Goal: Task Accomplishment & Management: Complete application form

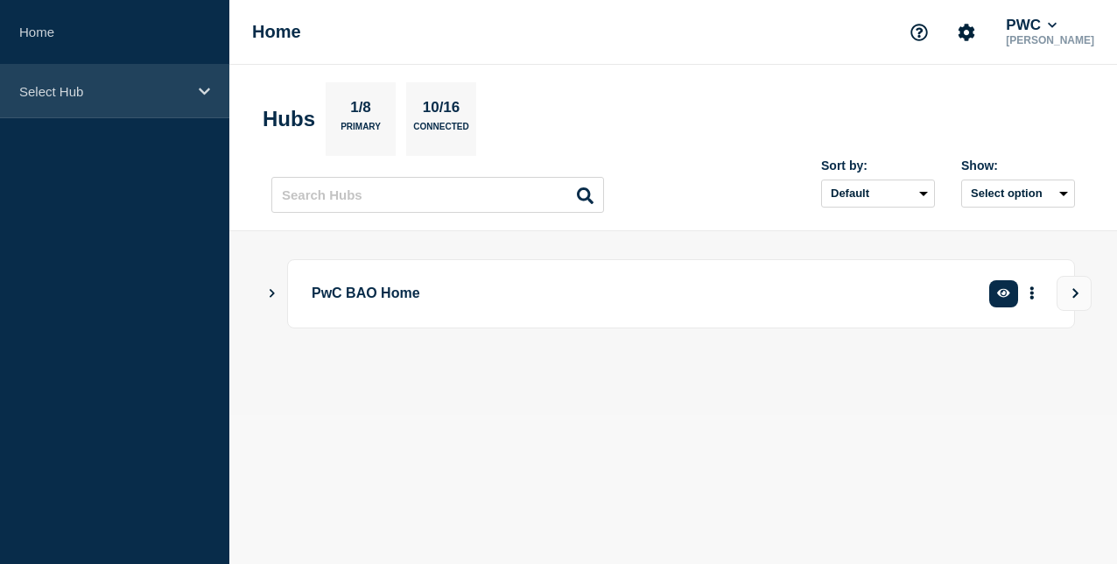
click at [125, 95] on p "Select Hub" at bounding box center [103, 91] width 168 height 15
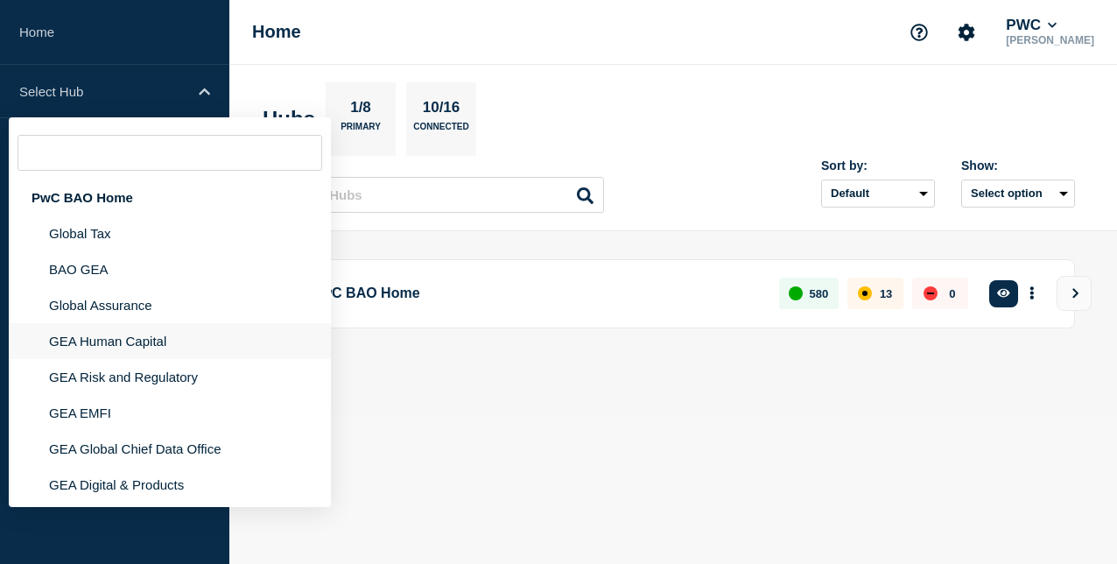
click at [147, 343] on li "GEA Human Capital" at bounding box center [170, 341] width 322 height 36
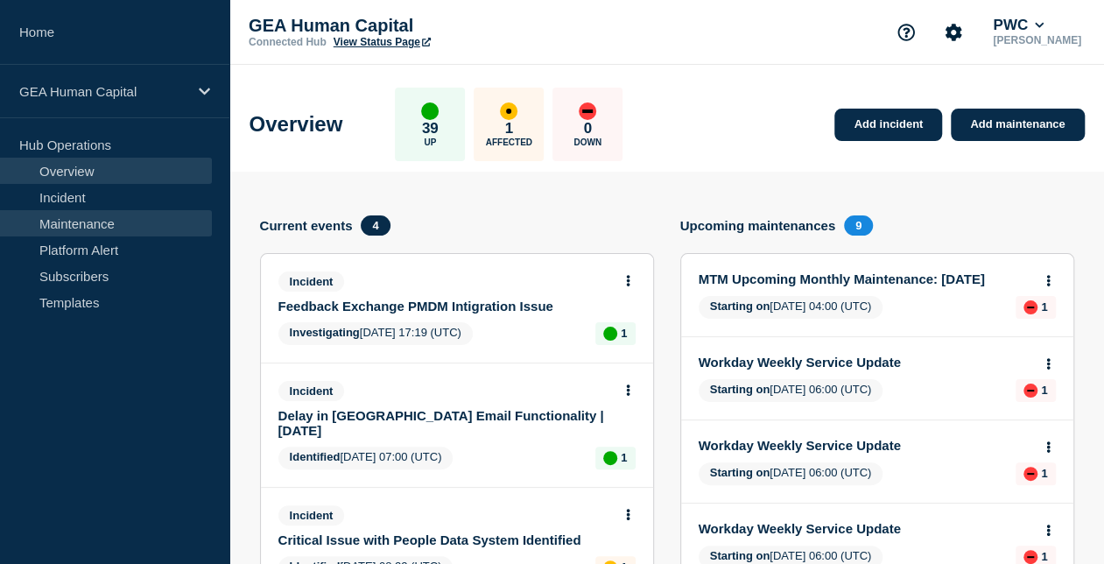
click at [162, 229] on link "Maintenance" at bounding box center [106, 223] width 212 height 26
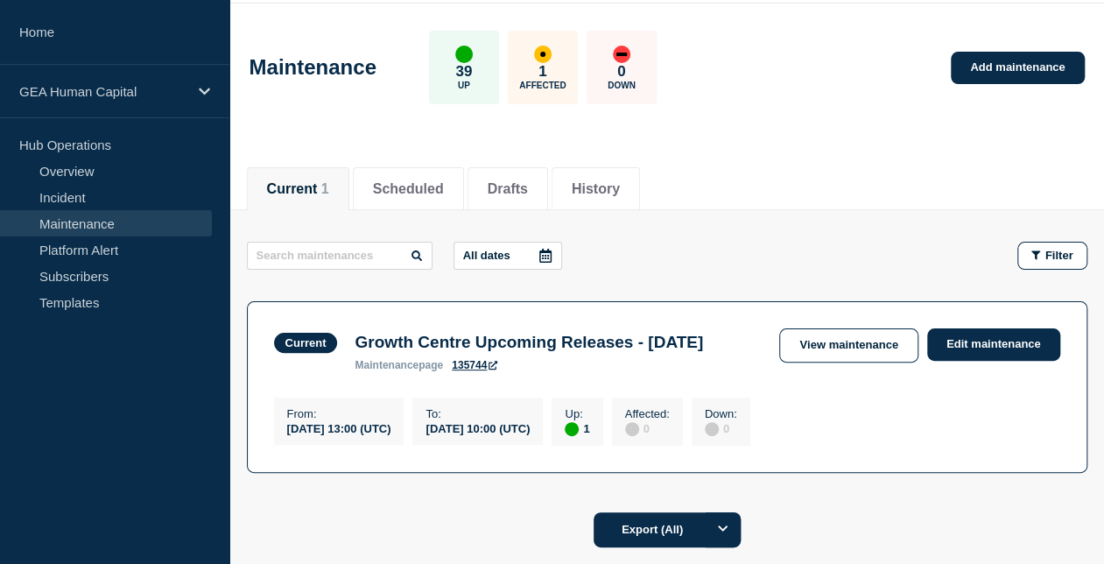
scroll to position [56, 0]
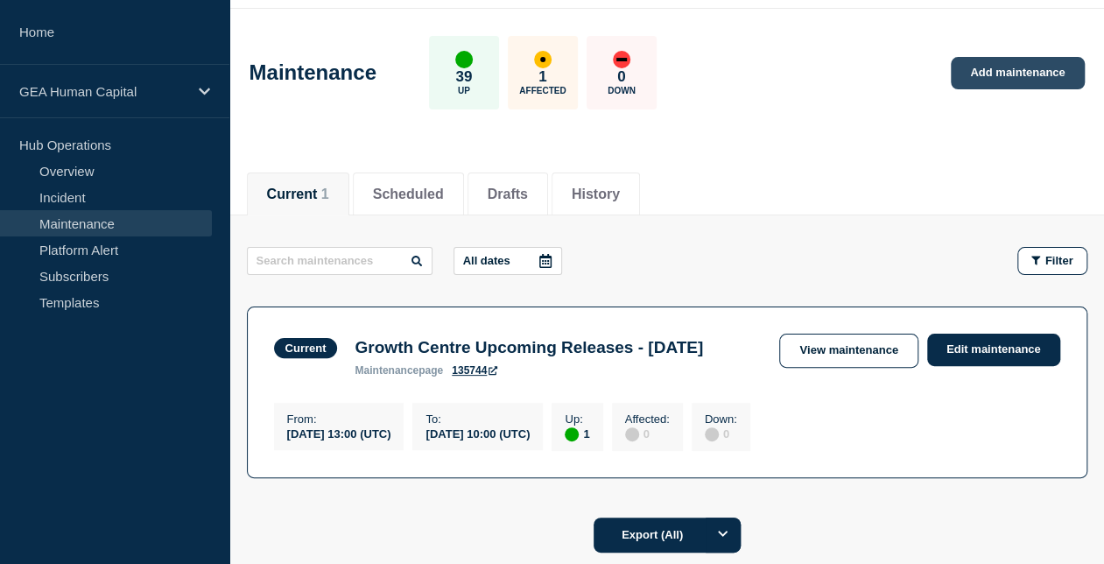
click at [1031, 79] on link "Add maintenance" at bounding box center [1017, 73] width 133 height 32
click at [440, 179] on li "Scheduled" at bounding box center [408, 193] width 111 height 43
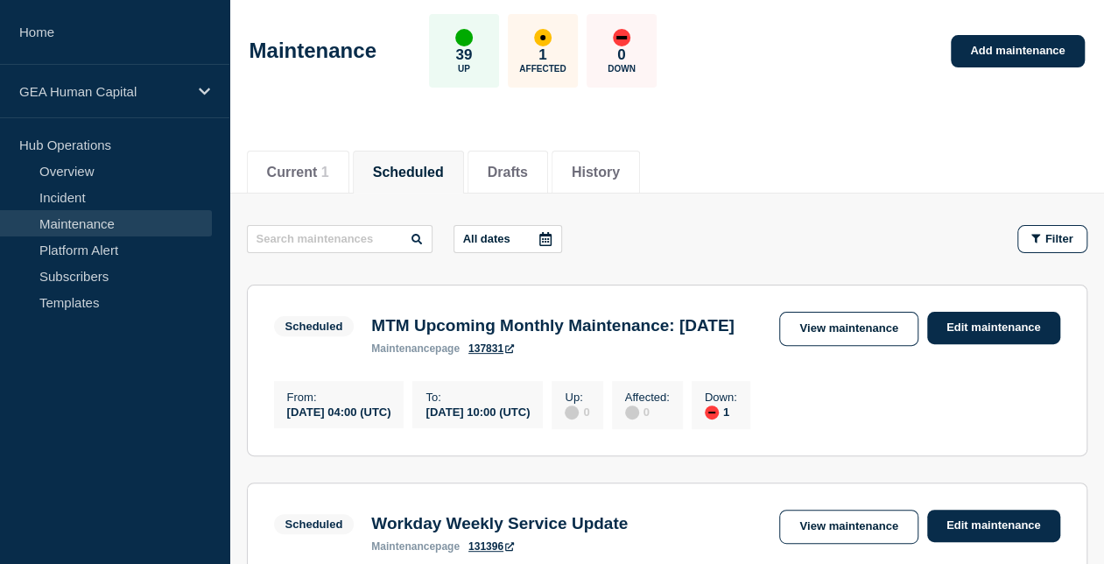
scroll to position [62, 0]
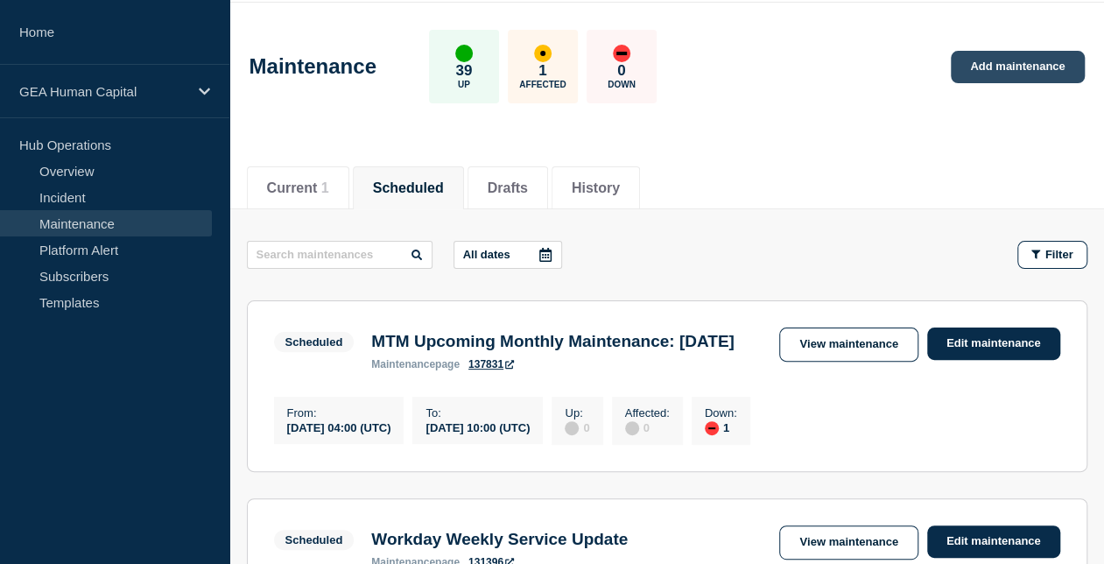
click at [1033, 75] on link "Add maintenance" at bounding box center [1017, 67] width 133 height 32
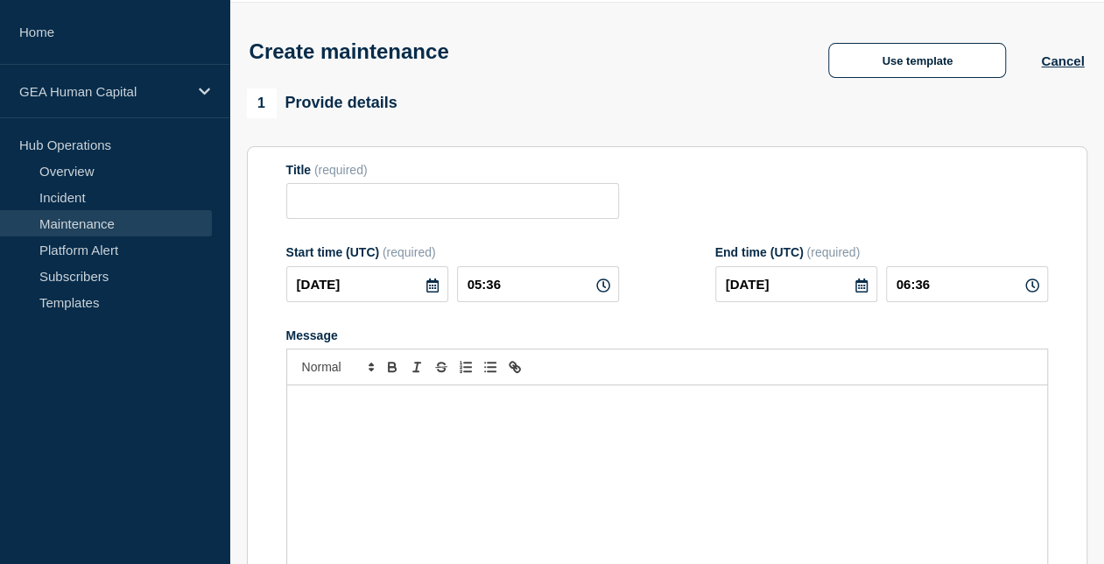
click at [370, 421] on div "Message" at bounding box center [667, 490] width 760 height 210
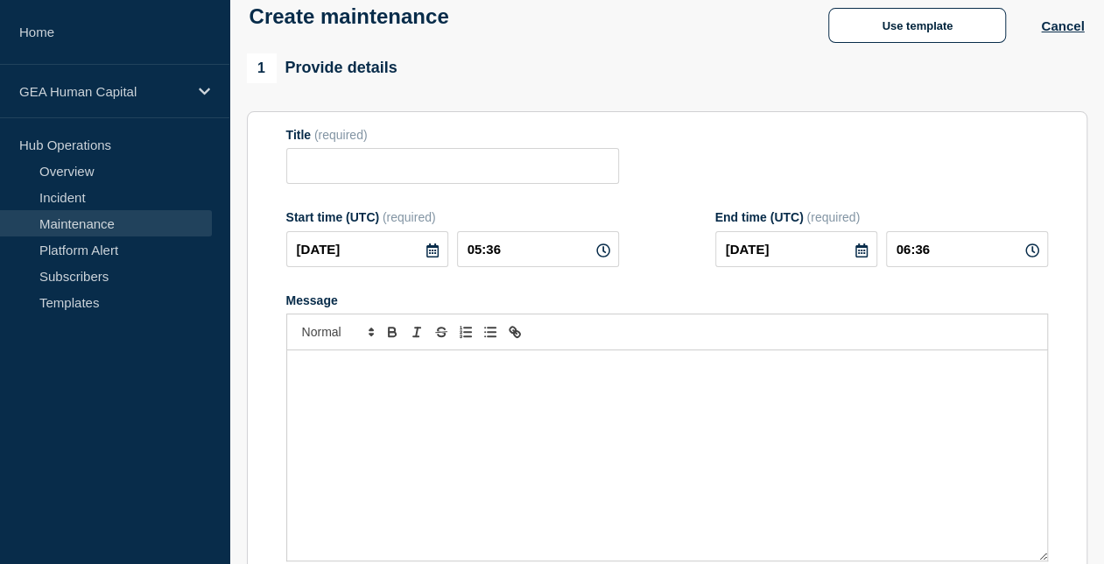
scroll to position [186, 0]
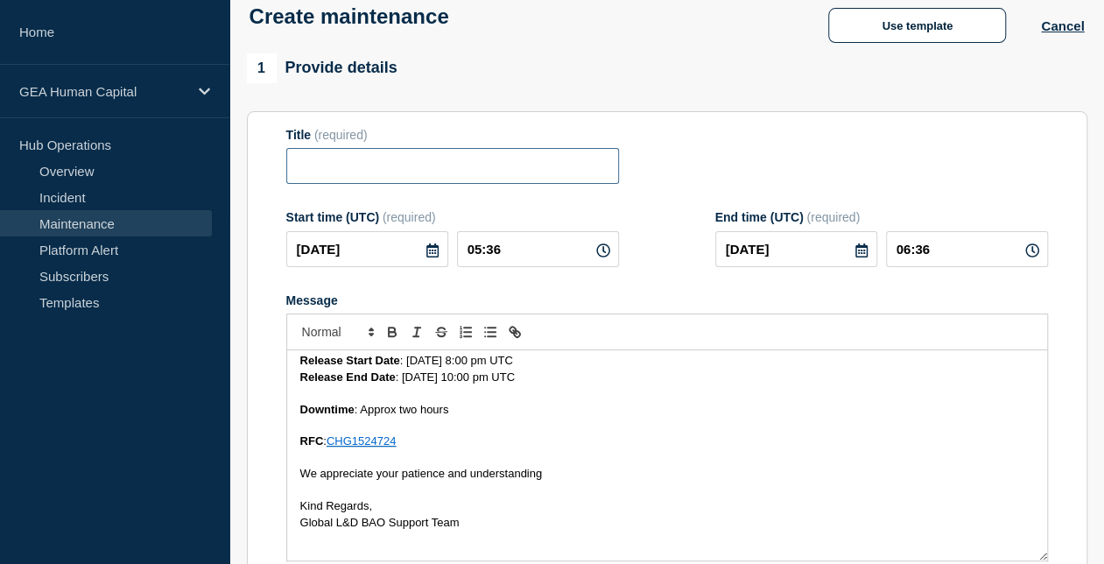
click at [334, 164] on input "Title" at bounding box center [452, 166] width 333 height 36
paste input "Attend (Pilot) Upcoming Release: [DATE]"
type input "Attend (Pilot) Upcoming Release: [DATE]"
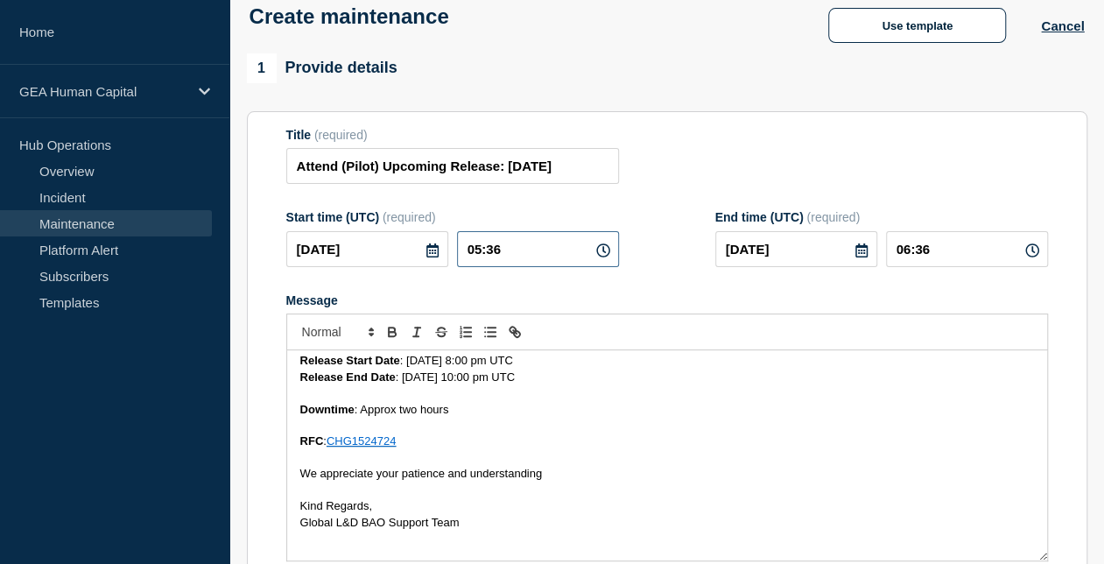
drag, startPoint x: 535, startPoint y: 243, endPoint x: 375, endPoint y: 257, distance: 160.8
click at [375, 257] on div "[DATE] 05:36" at bounding box center [452, 249] width 333 height 36
type input "20:00"
type input "22:00"
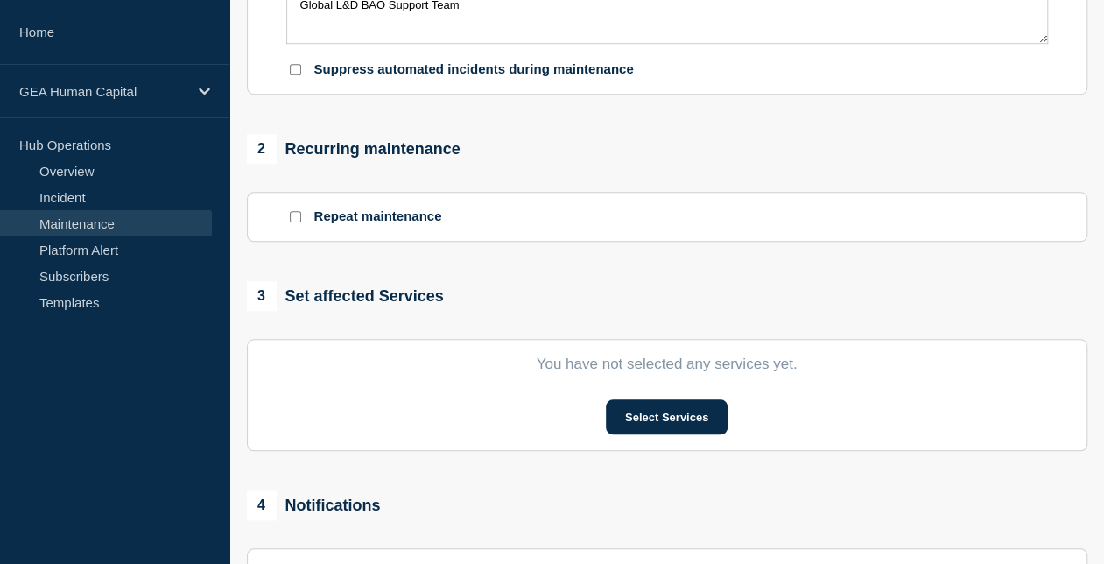
scroll to position [635, 0]
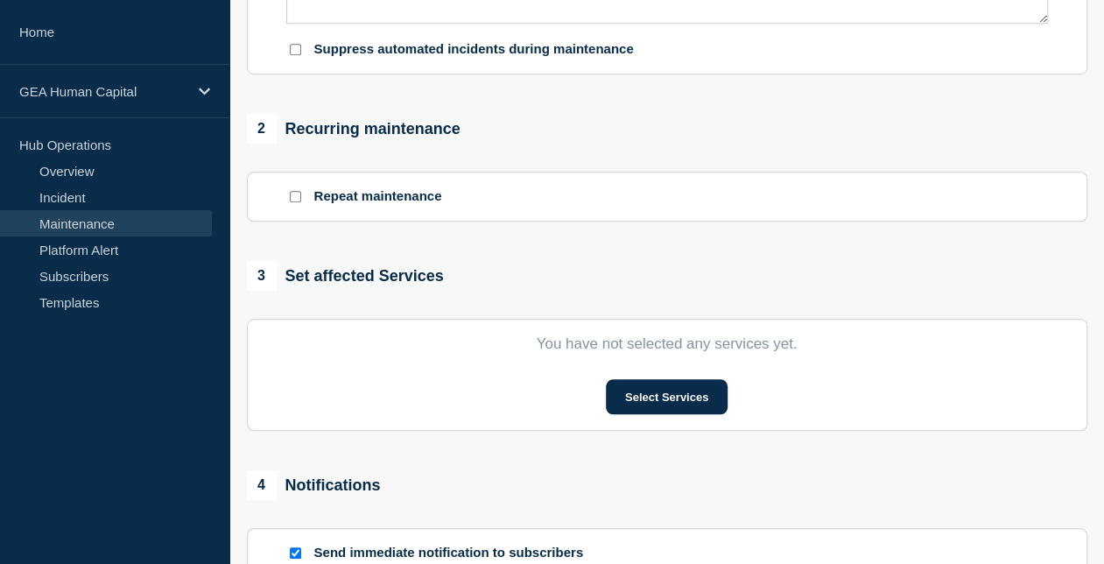
click at [405, 195] on p "Repeat maintenance" at bounding box center [378, 196] width 128 height 17
click at [650, 397] on button "Select Services" at bounding box center [667, 396] width 122 height 35
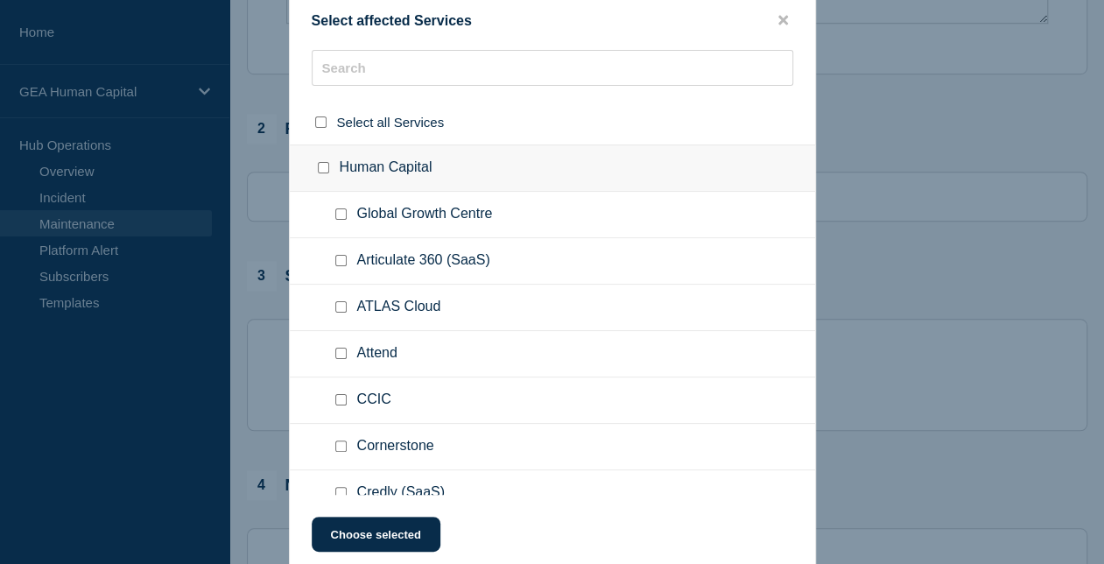
click at [343, 355] on input "Attend checkbox" at bounding box center [340, 353] width 11 height 11
checkbox input "true"
click at [374, 529] on button "Choose selected" at bounding box center [376, 534] width 129 height 35
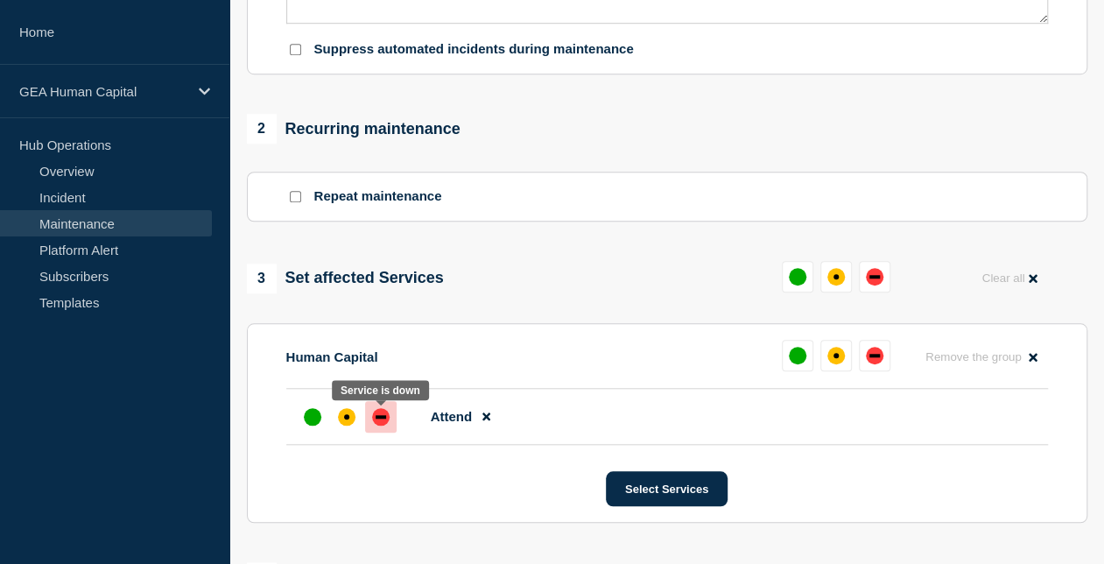
click at [387, 419] on div "down" at bounding box center [381, 417] width 18 height 18
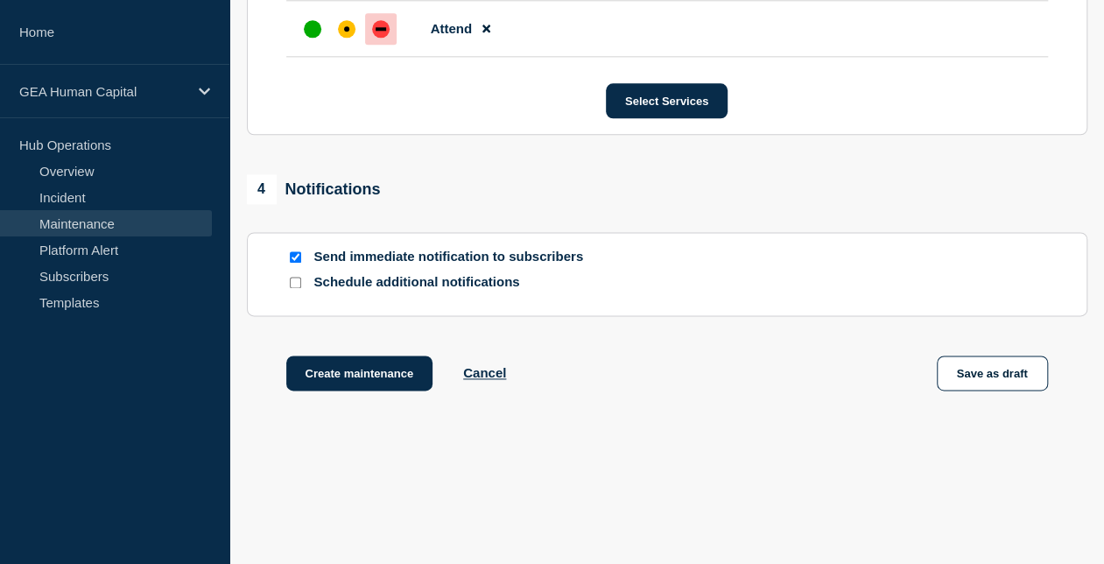
scroll to position [1054, 0]
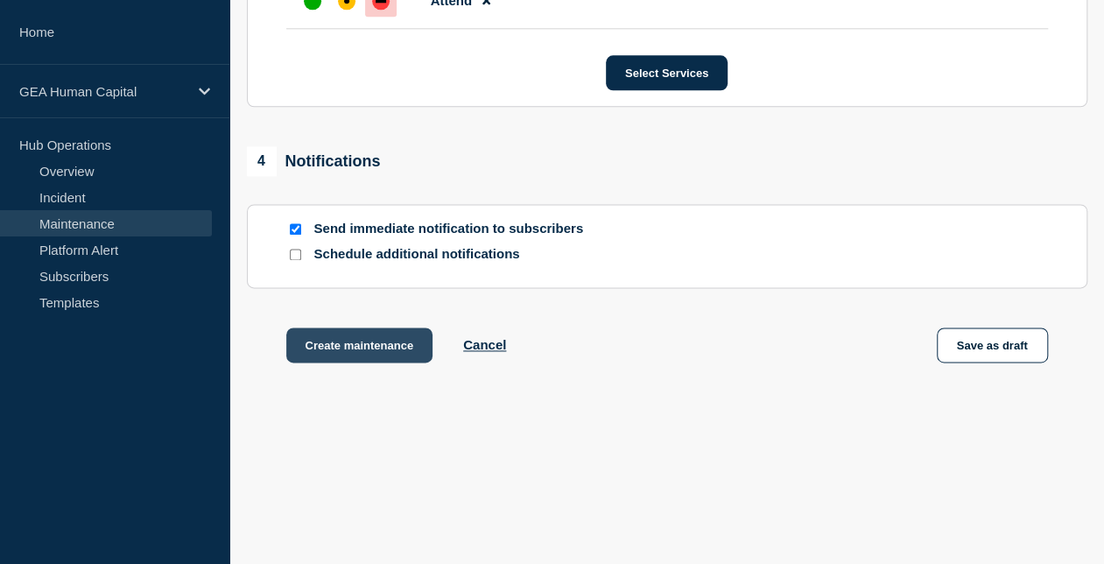
click at [372, 345] on button "Create maintenance" at bounding box center [359, 344] width 147 height 35
